Goal: Find specific page/section: Find specific page/section

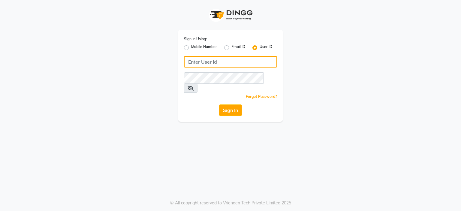
type input "7998919891"
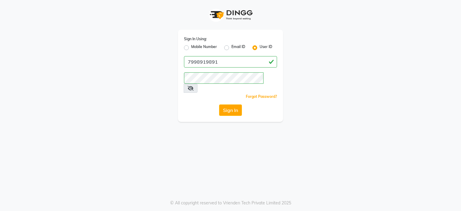
click at [191, 46] on label "Mobile Number" at bounding box center [204, 47] width 26 height 7
click at [191, 46] on input "Mobile Number" at bounding box center [193, 46] width 4 height 4
radio input "true"
radio input "false"
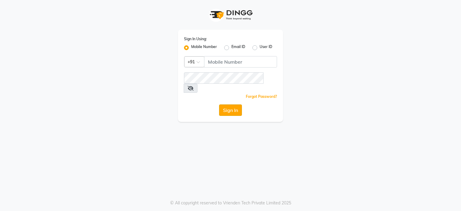
click at [236, 104] on button "Sign In" at bounding box center [230, 109] width 23 height 11
click at [197, 84] on span at bounding box center [191, 88] width 14 height 9
click at [272, 62] on input "Username" at bounding box center [240, 61] width 73 height 11
click at [191, 48] on label "Mobile Number" at bounding box center [204, 47] width 26 height 7
click at [191, 48] on input "Mobile Number" at bounding box center [193, 46] width 4 height 4
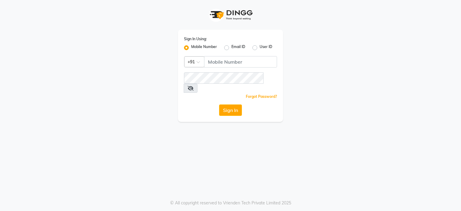
click at [191, 48] on label "Mobile Number" at bounding box center [204, 47] width 26 height 7
click at [191, 48] on input "Mobile Number" at bounding box center [193, 46] width 4 height 4
click at [194, 86] on icon at bounding box center [191, 88] width 6 height 5
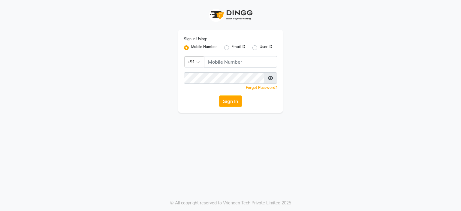
click at [271, 76] on icon at bounding box center [270, 78] width 5 height 5
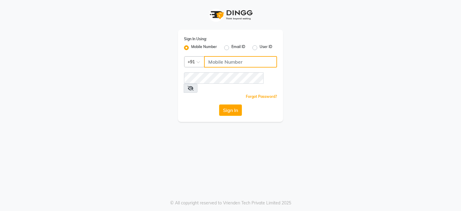
click at [257, 62] on input "Username" at bounding box center [240, 61] width 73 height 11
type input "7998919891"
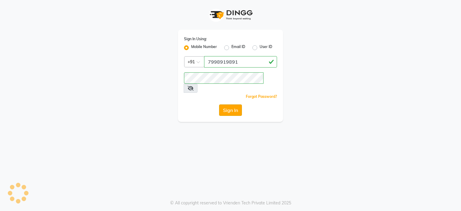
click at [231, 104] on button "Sign In" at bounding box center [230, 109] width 23 height 11
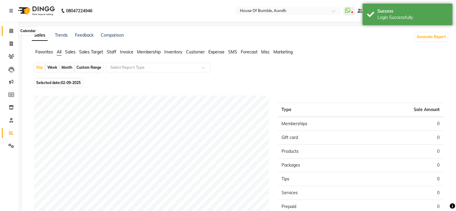
click at [11, 32] on icon at bounding box center [11, 31] width 4 height 5
